Goal: Register for event/course

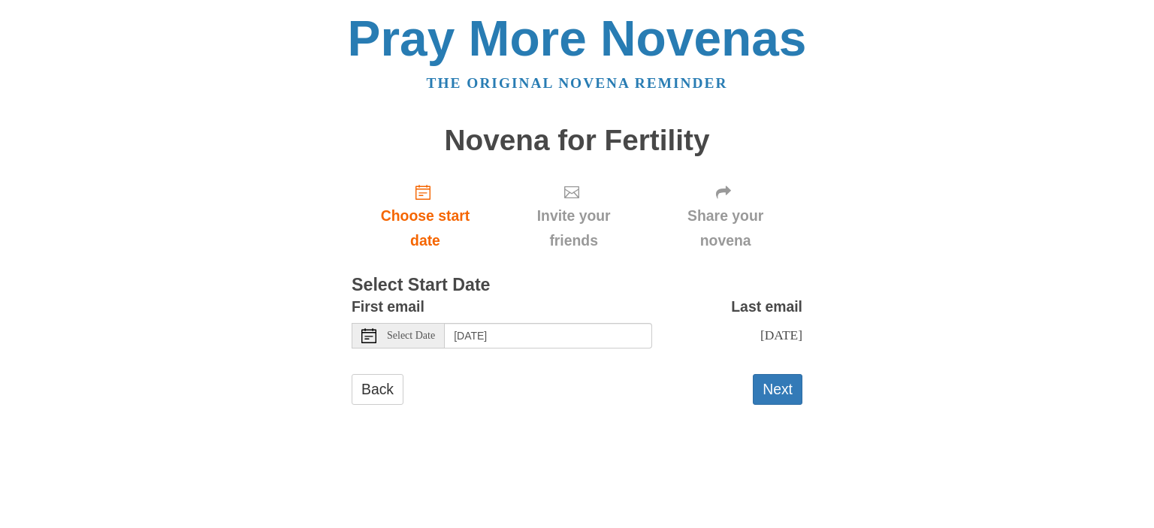
click at [427, 335] on span "Select Date" at bounding box center [411, 336] width 48 height 11
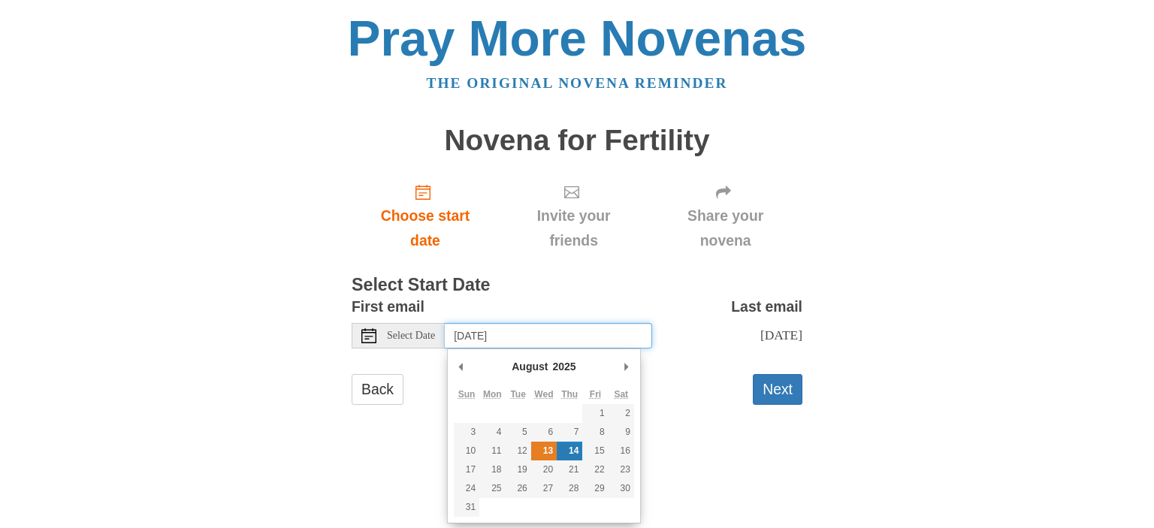
type input "[DATE]"
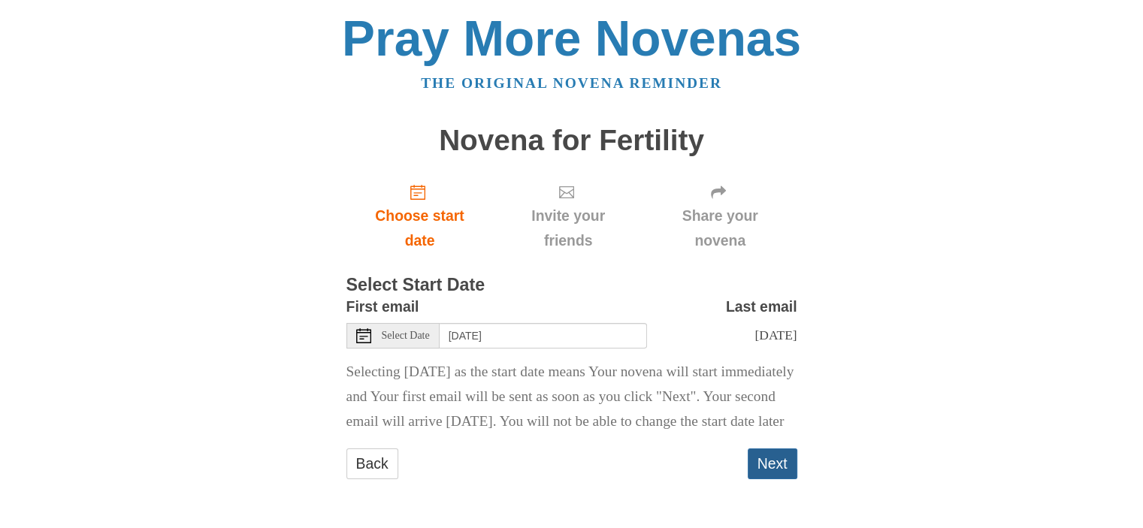
click at [771, 479] on button "Next" at bounding box center [773, 464] width 50 height 31
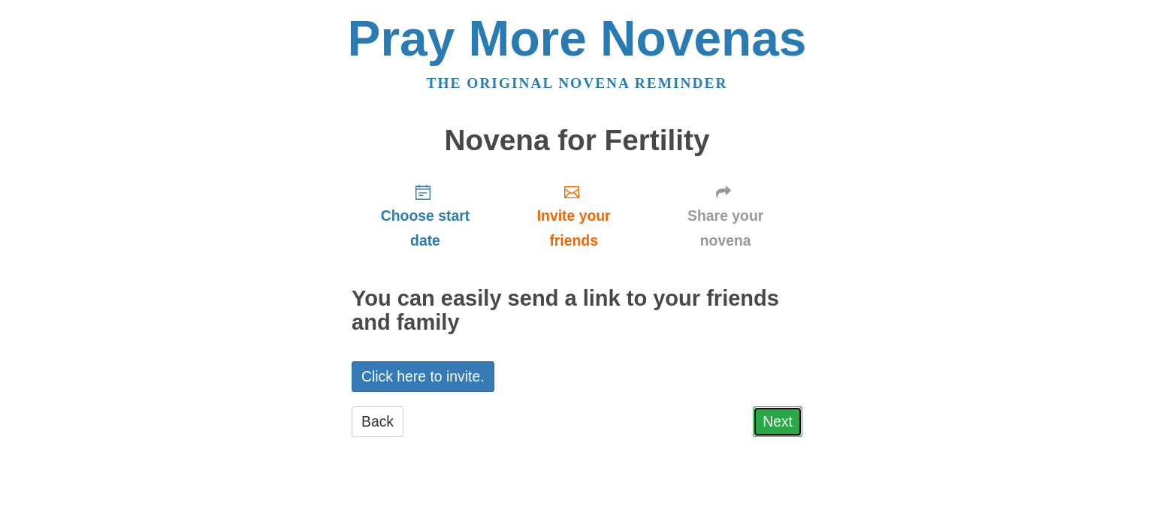
click at [780, 420] on link "Next" at bounding box center [778, 422] width 50 height 31
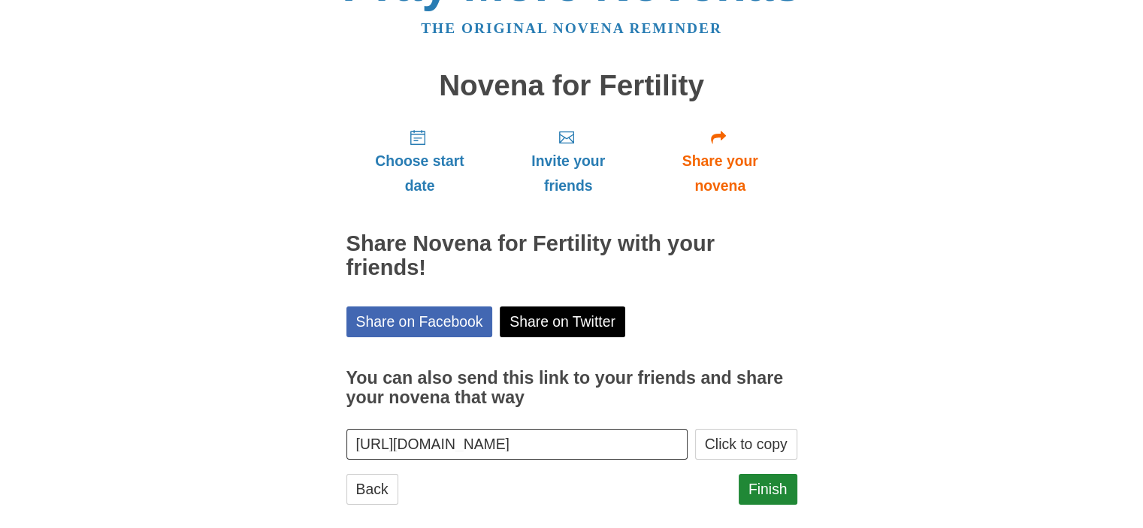
scroll to position [74, 0]
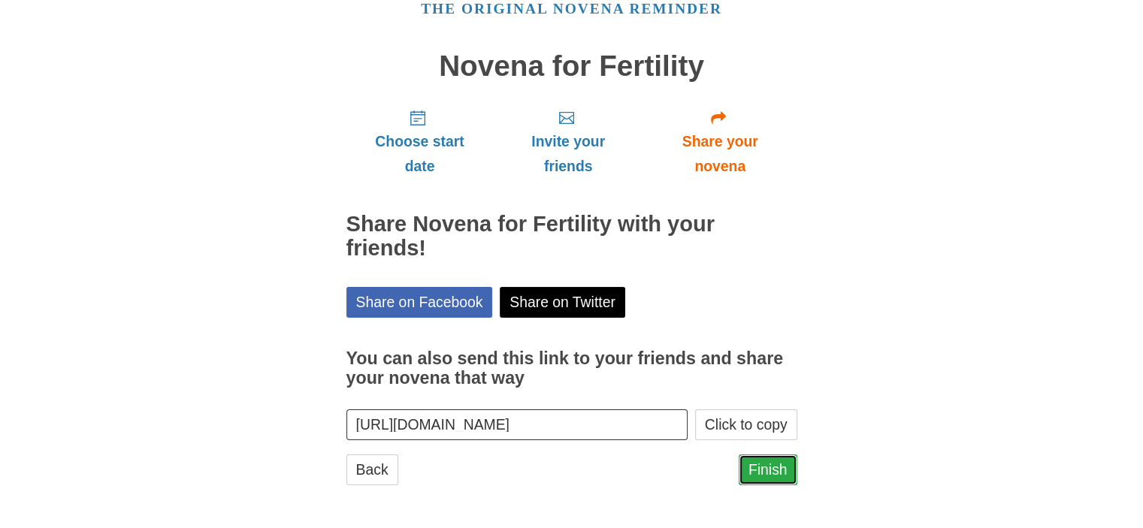
click at [773, 465] on link "Finish" at bounding box center [768, 470] width 59 height 31
